Goal: Task Accomplishment & Management: Use online tool/utility

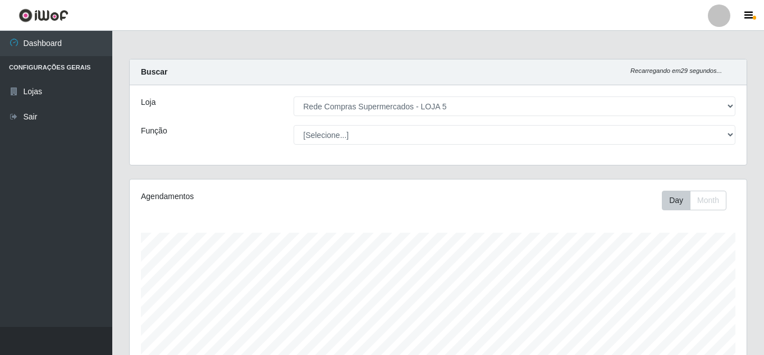
select select "397"
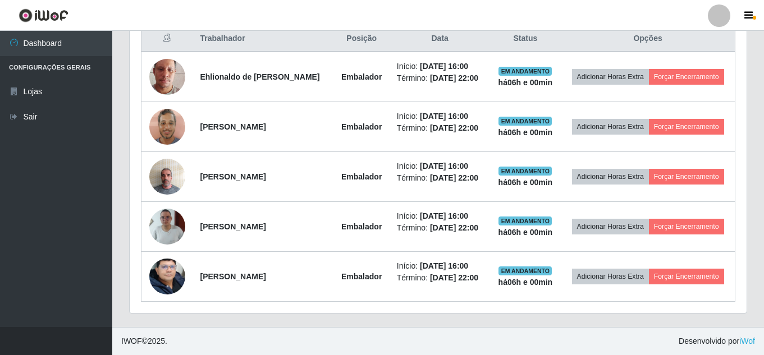
scroll to position [233, 617]
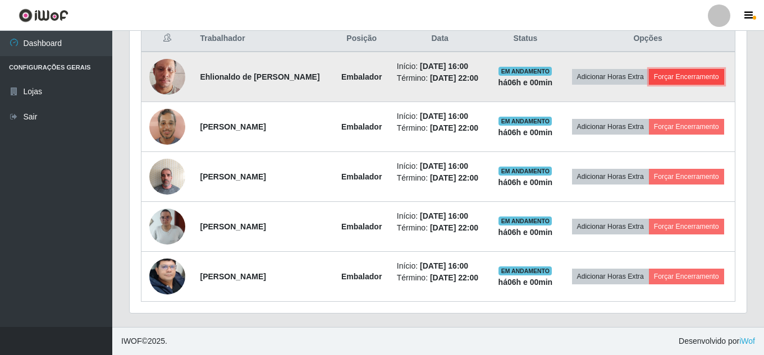
click at [693, 70] on button "Forçar Encerramento" at bounding box center [686, 77] width 75 height 16
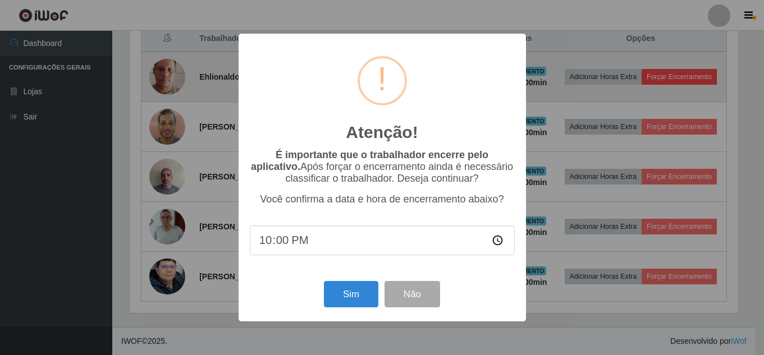
scroll to position [233, 611]
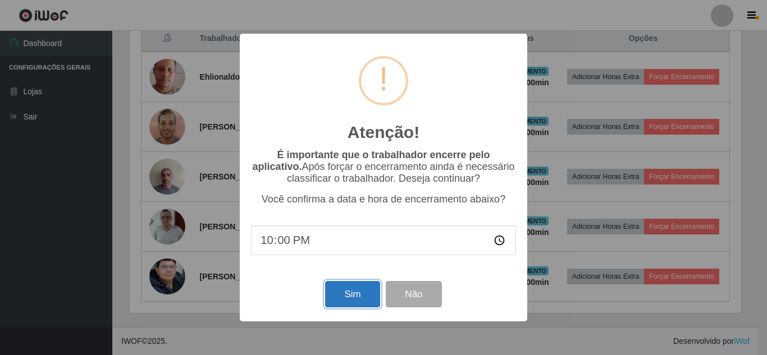
click at [346, 295] on button "Sim" at bounding box center [352, 294] width 54 height 26
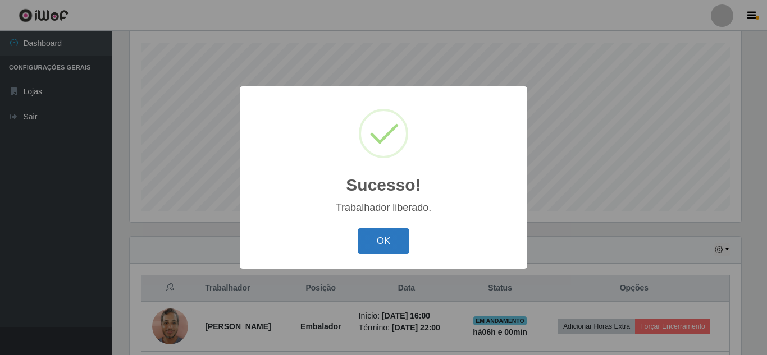
click at [390, 236] on button "OK" at bounding box center [384, 241] width 52 height 26
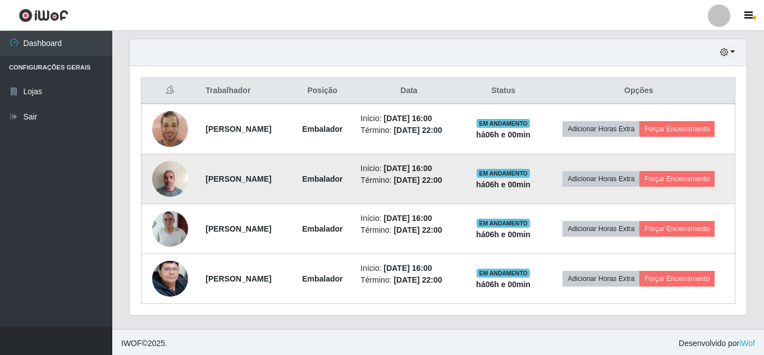
scroll to position [390, 0]
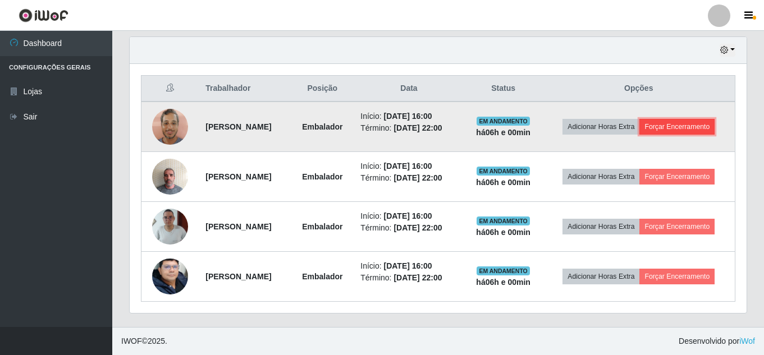
click at [658, 128] on button "Forçar Encerramento" at bounding box center [676, 127] width 75 height 16
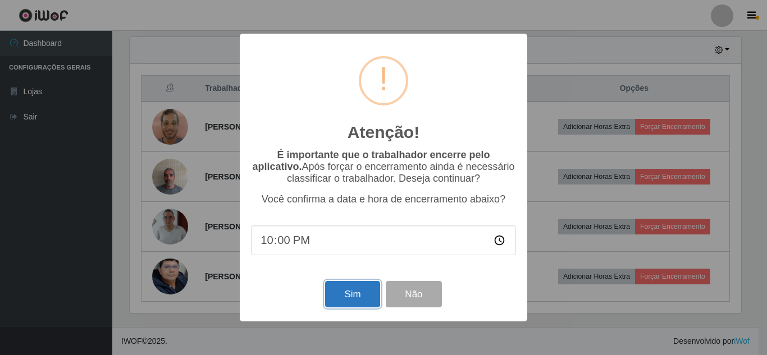
click at [329, 295] on button "Sim" at bounding box center [352, 294] width 54 height 26
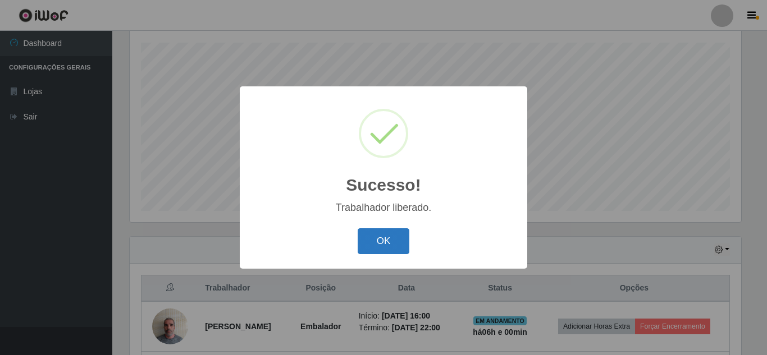
click at [401, 237] on button "OK" at bounding box center [384, 241] width 52 height 26
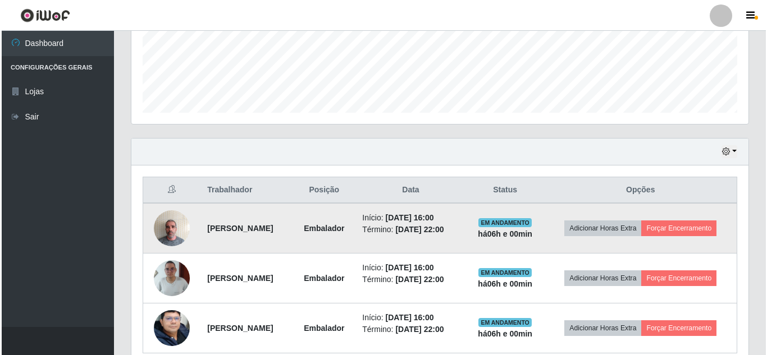
scroll to position [340, 0]
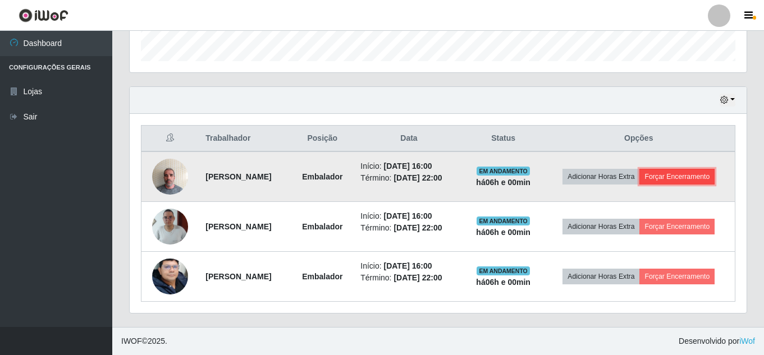
click at [662, 174] on button "Forçar Encerramento" at bounding box center [676, 177] width 75 height 16
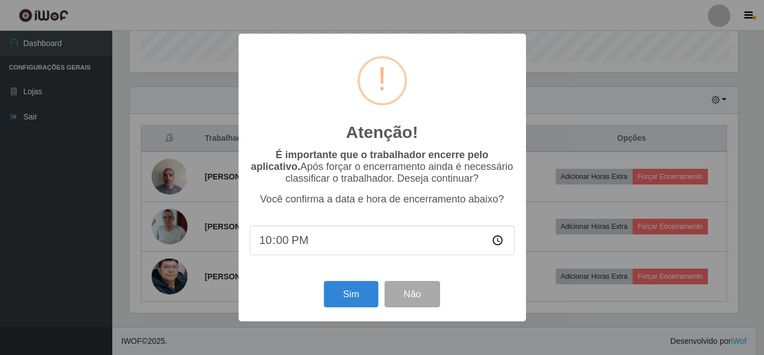
scroll to position [233, 611]
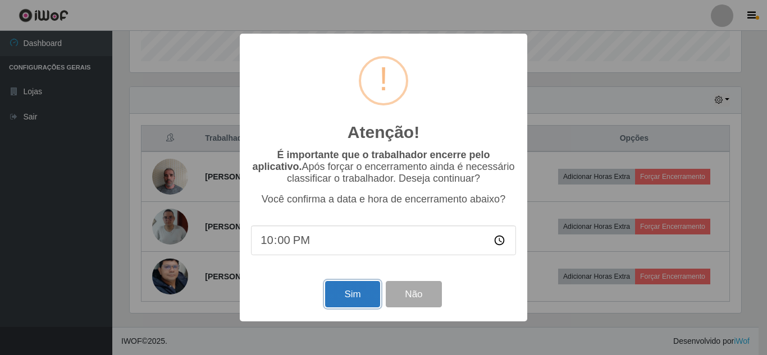
click at [333, 296] on button "Sim" at bounding box center [352, 294] width 54 height 26
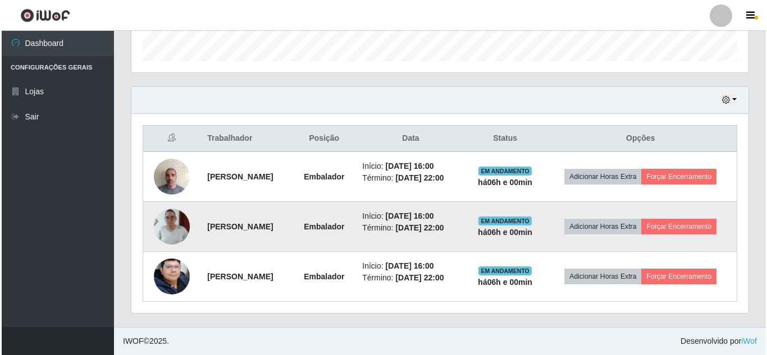
scroll to position [0, 0]
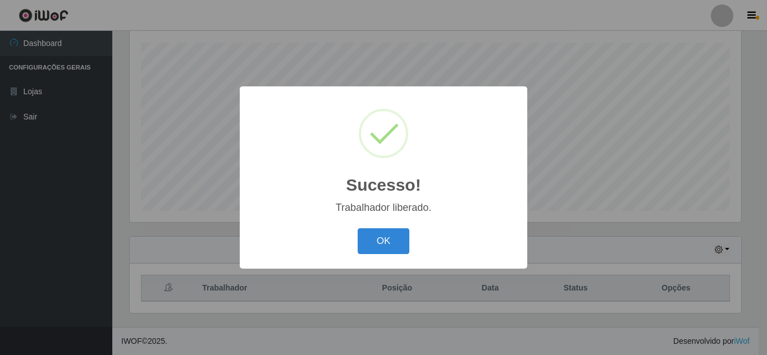
click at [375, 244] on button "OK" at bounding box center [384, 241] width 52 height 26
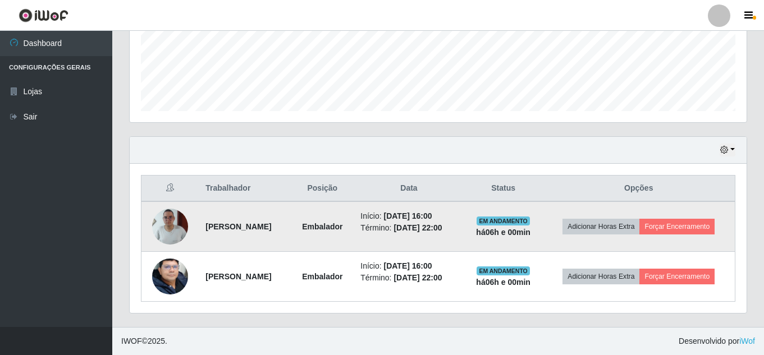
click at [673, 217] on td "Adicionar Horas Extra Forçar Encerramento" at bounding box center [639, 227] width 193 height 51
click at [663, 225] on button "Forçar Encerramento" at bounding box center [676, 227] width 75 height 16
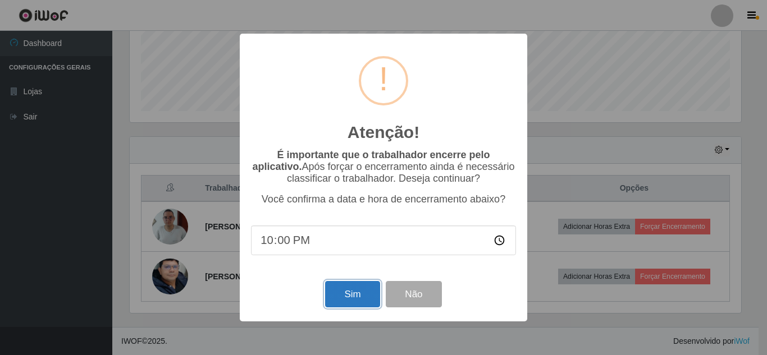
drag, startPoint x: 341, startPoint y: 286, endPoint x: 346, endPoint y: 278, distance: 8.6
click at [342, 286] on button "Sim" at bounding box center [352, 294] width 54 height 26
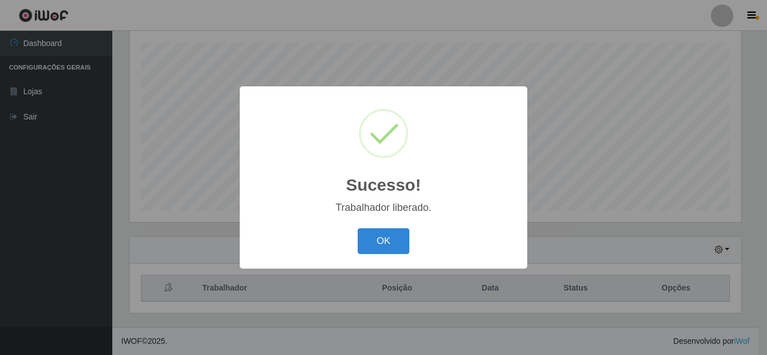
click at [389, 249] on button "OK" at bounding box center [384, 241] width 52 height 26
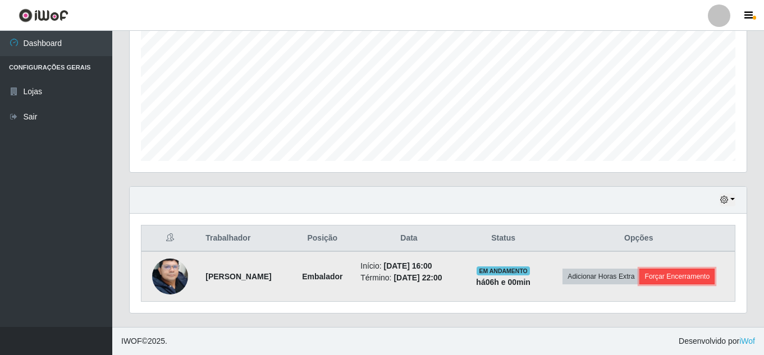
click at [700, 277] on button "Forçar Encerramento" at bounding box center [676, 277] width 75 height 16
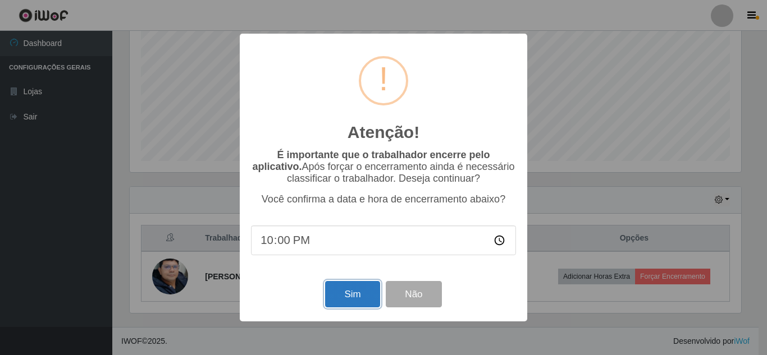
click at [361, 289] on button "Sim" at bounding box center [352, 294] width 54 height 26
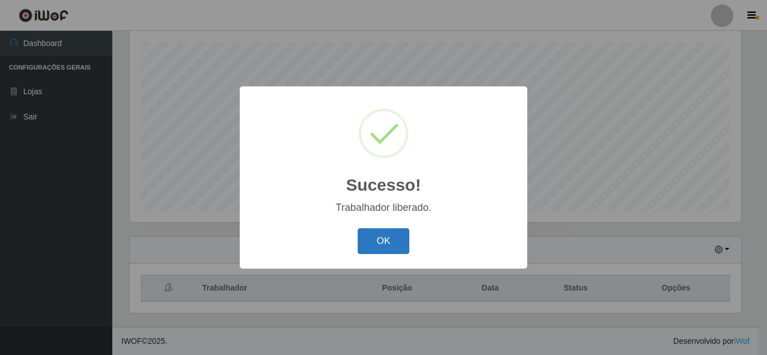
click at [403, 235] on button "OK" at bounding box center [384, 241] width 52 height 26
